Goal: Task Accomplishment & Management: Manage account settings

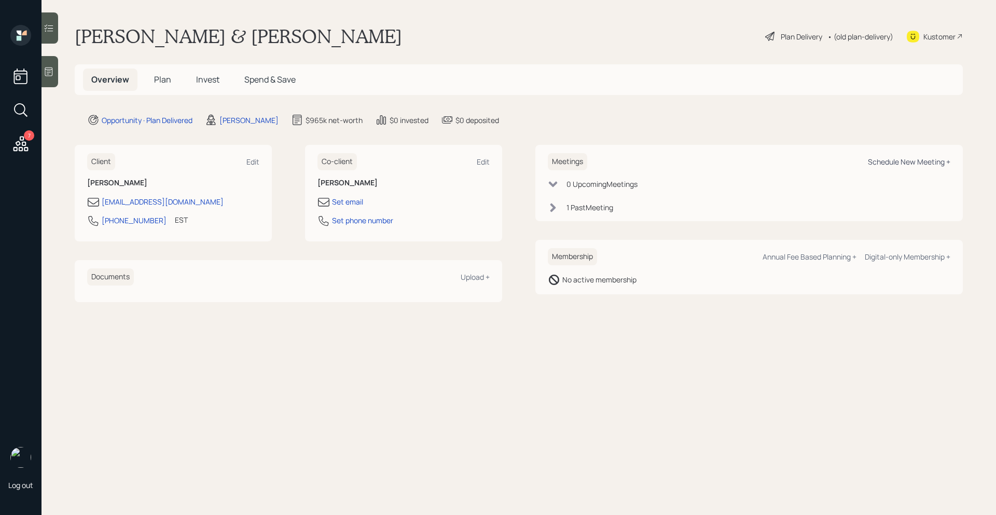
click at [888, 162] on div "Schedule New Meeting +" at bounding box center [909, 162] width 82 height 10
select select "bffa7908-1b2a-4c79-9bb6-f0ec9aed22d3"
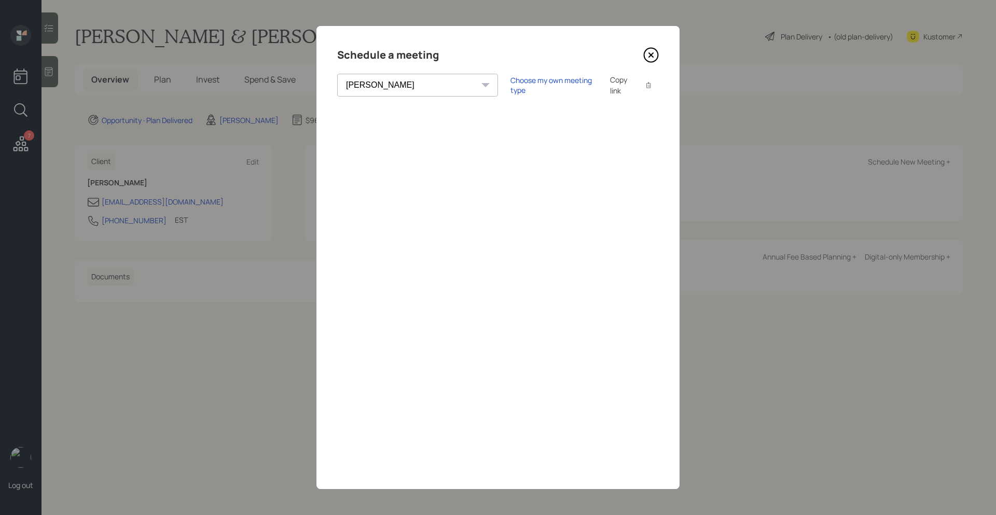
click at [656, 54] on icon at bounding box center [651, 55] width 16 height 16
